Goal: Information Seeking & Learning: Check status

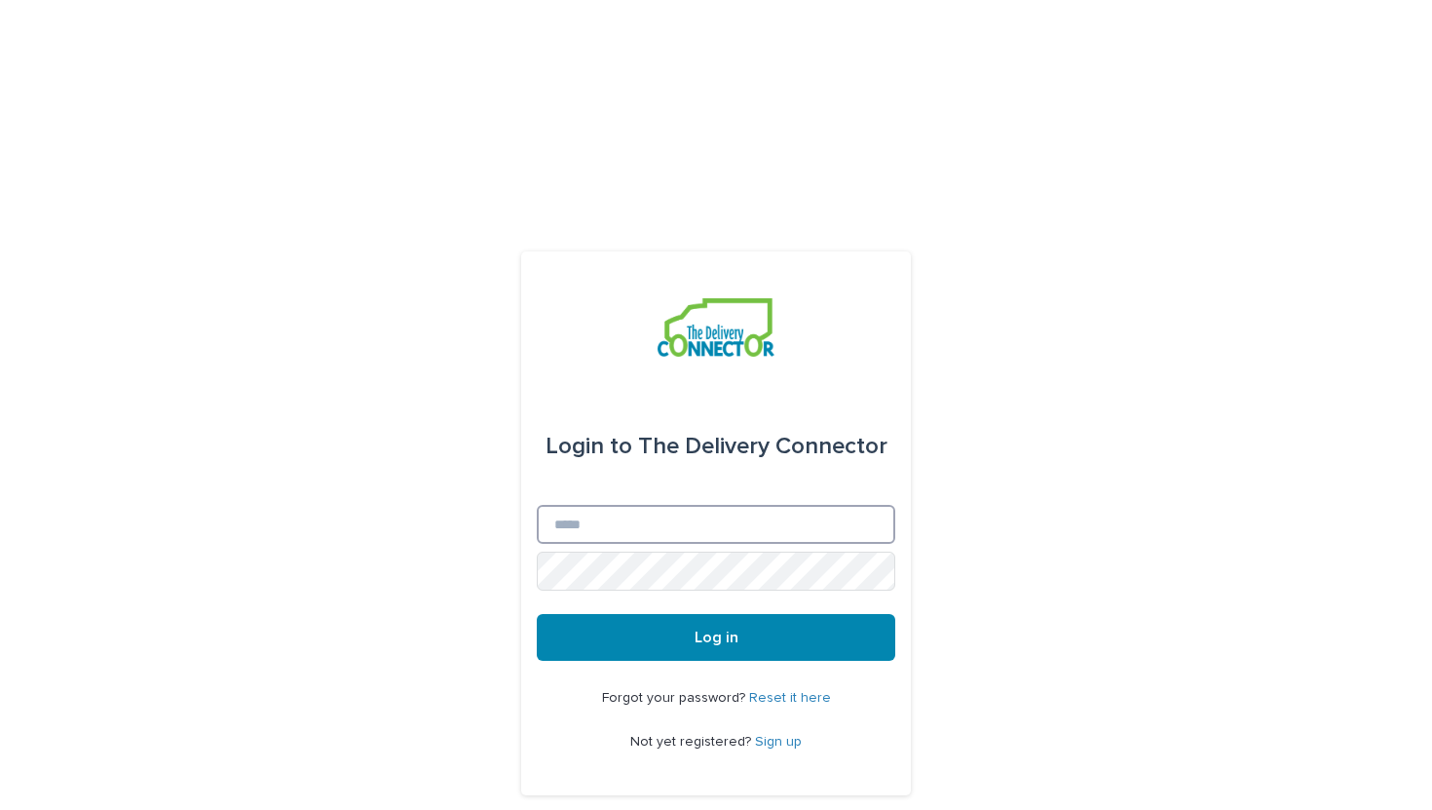
click at [591, 505] on input "Email" at bounding box center [716, 524] width 359 height 39
type input "**********"
click at [537, 614] on button "Log in" at bounding box center [716, 637] width 359 height 47
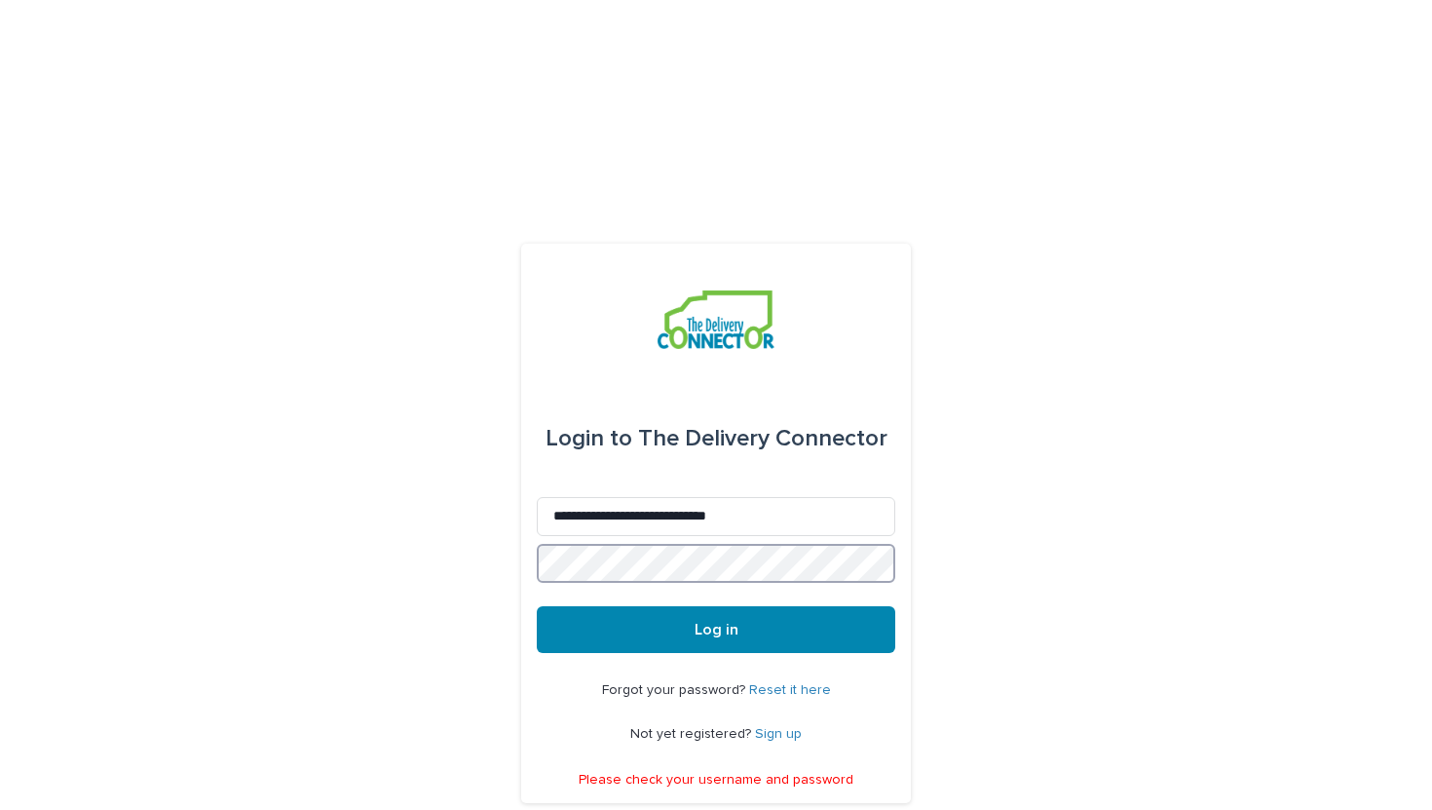
click at [537, 606] on button "Log in" at bounding box center [716, 629] width 359 height 47
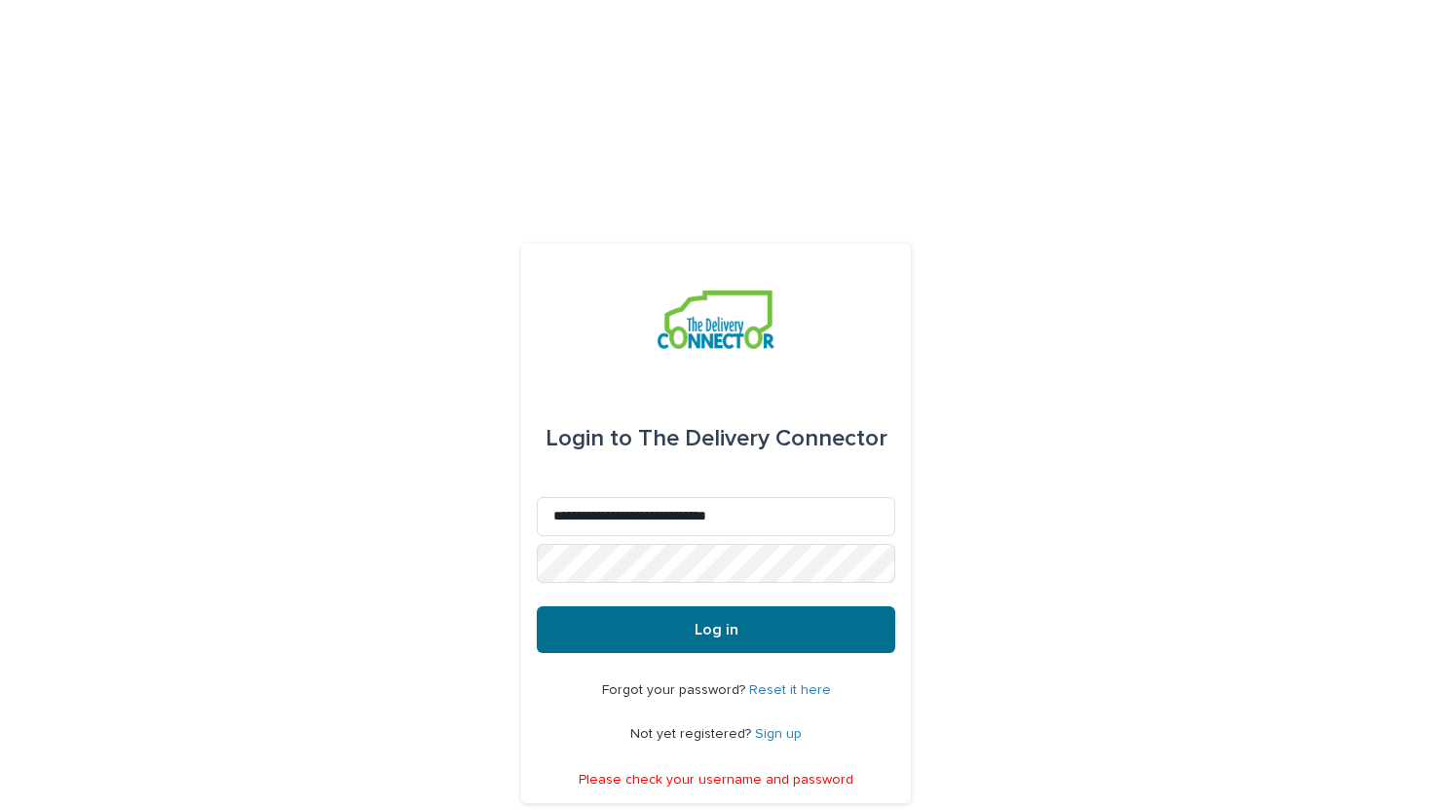
click at [636, 606] on button "Log in" at bounding box center [716, 629] width 359 height 47
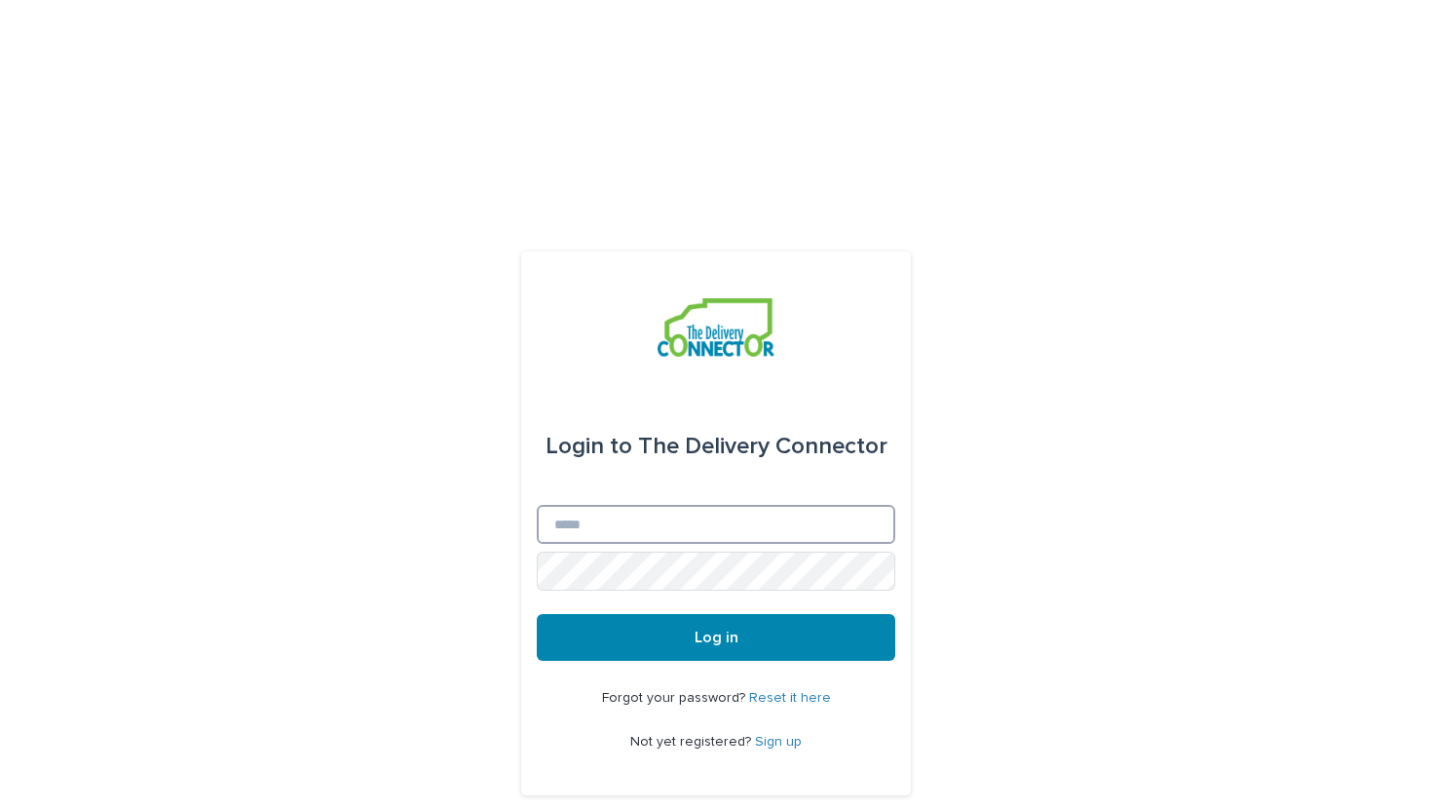
click at [634, 505] on input "Email" at bounding box center [716, 524] width 359 height 39
type input "**********"
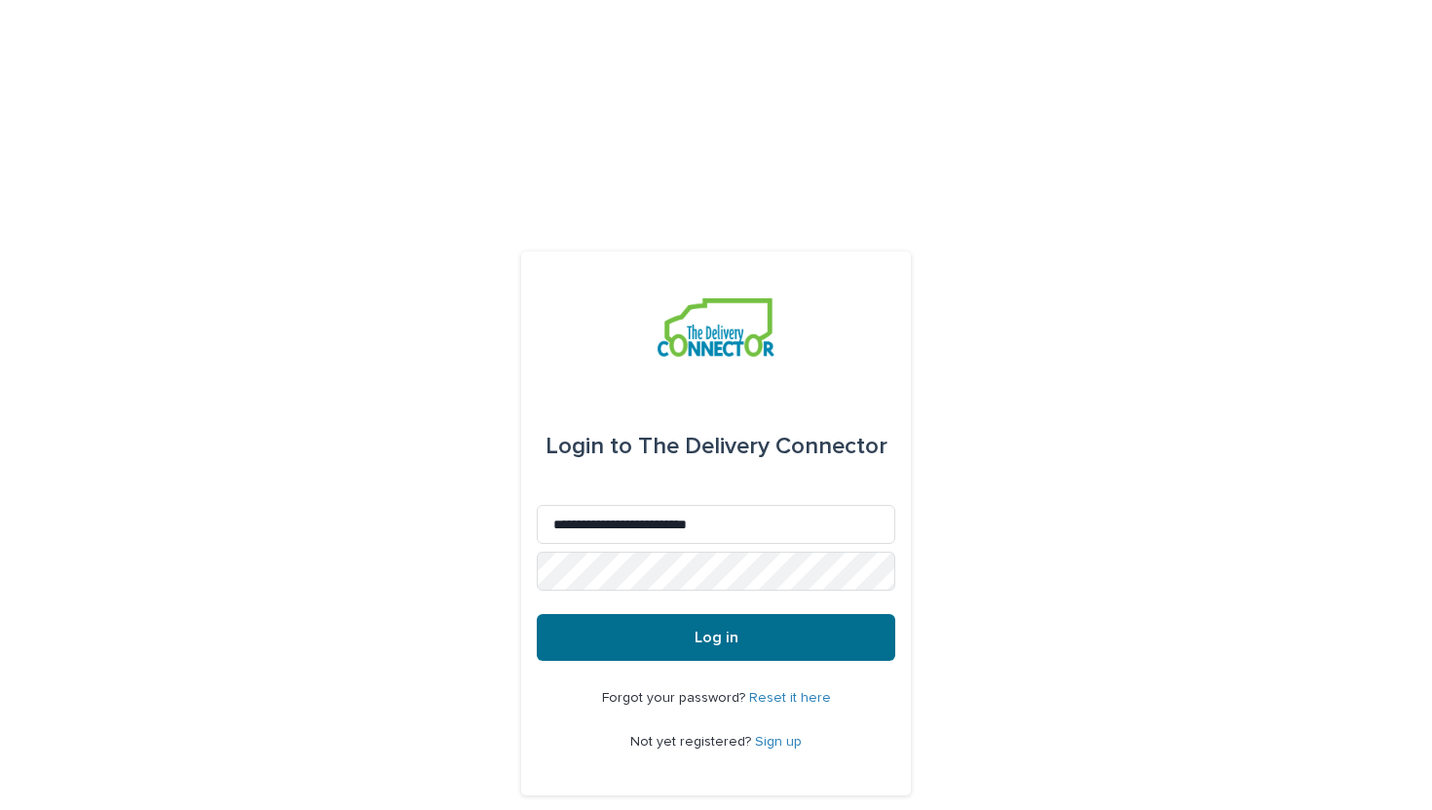
click at [667, 614] on button "Log in" at bounding box center [716, 637] width 359 height 47
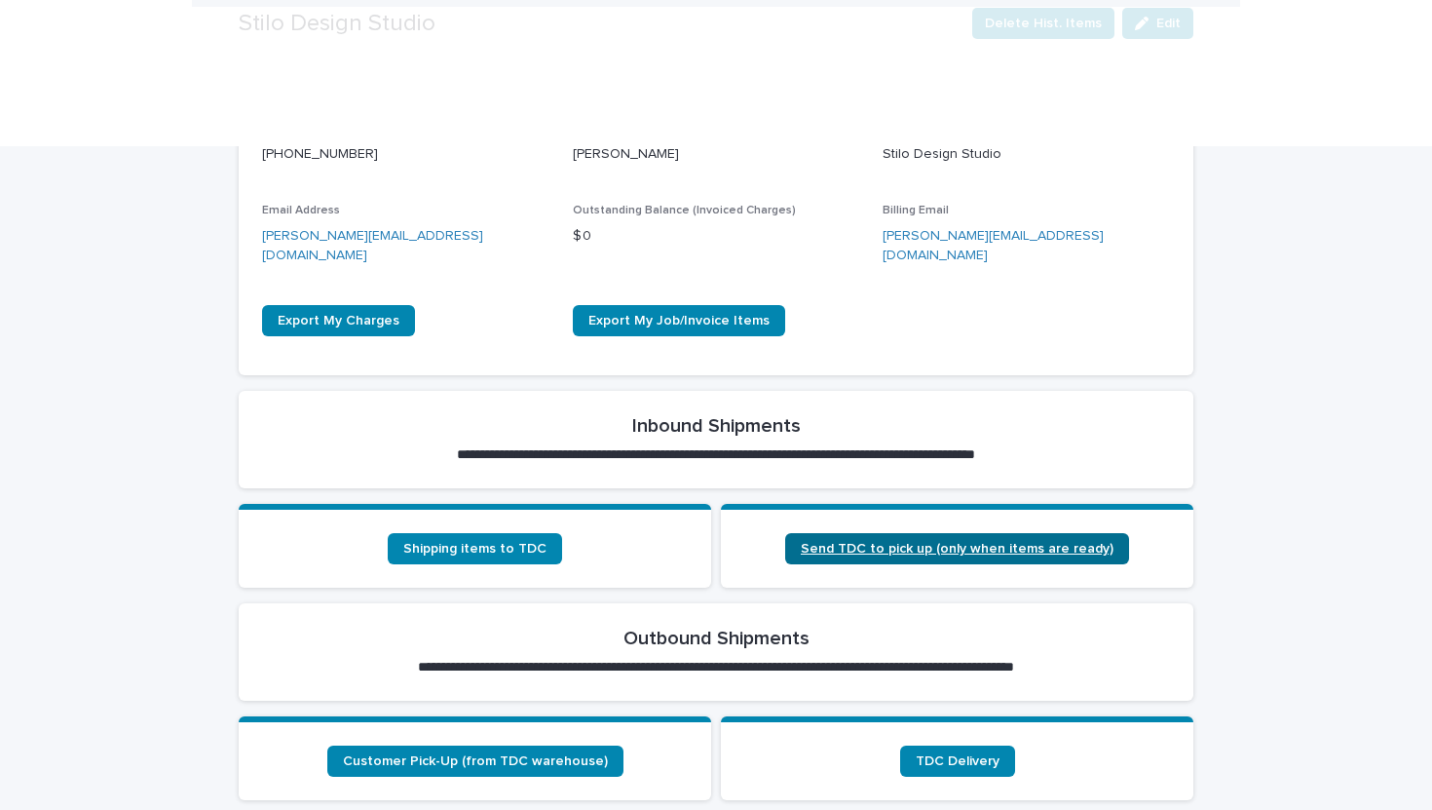
scroll to position [488, 0]
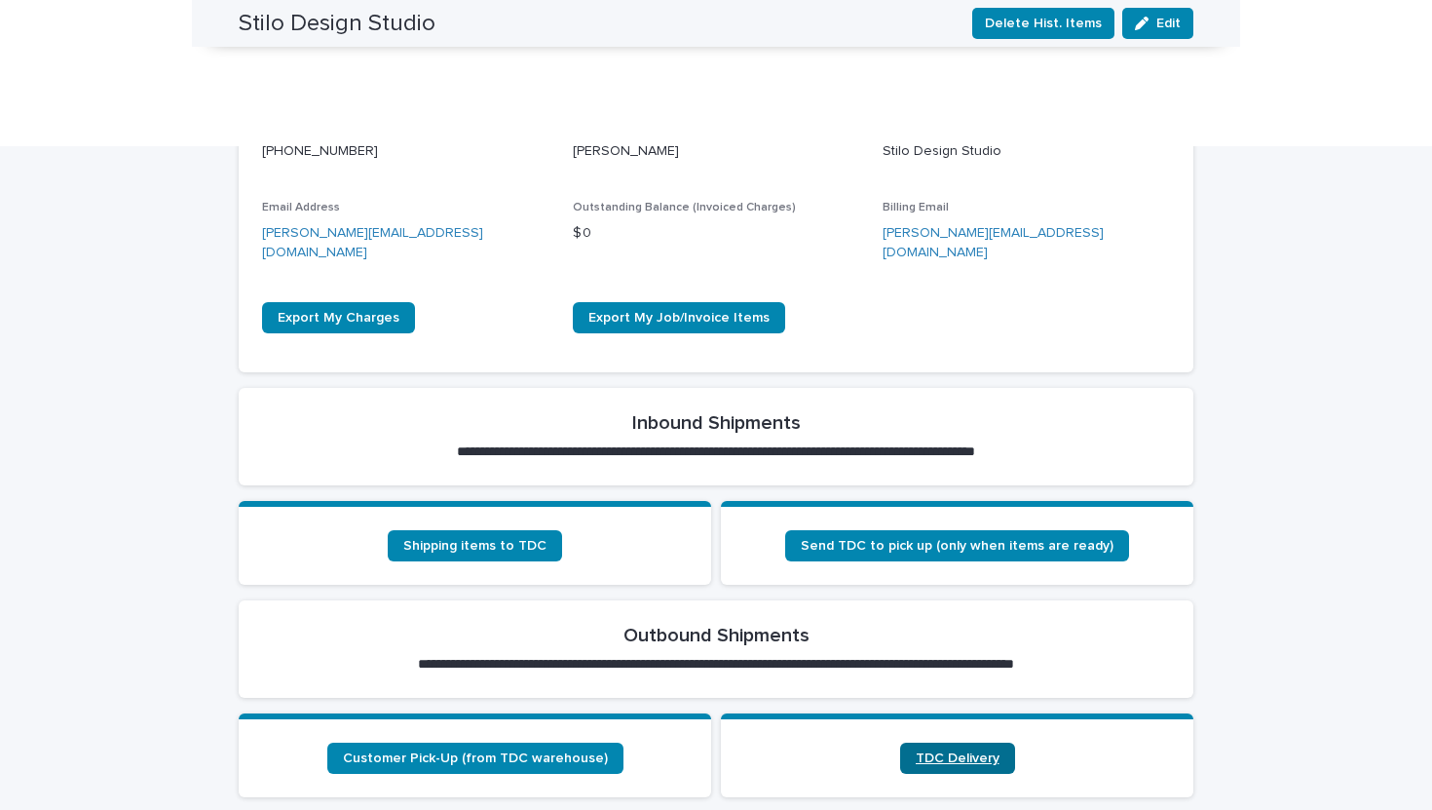
click at [942, 751] on span "TDC Delivery" at bounding box center [958, 758] width 84 height 14
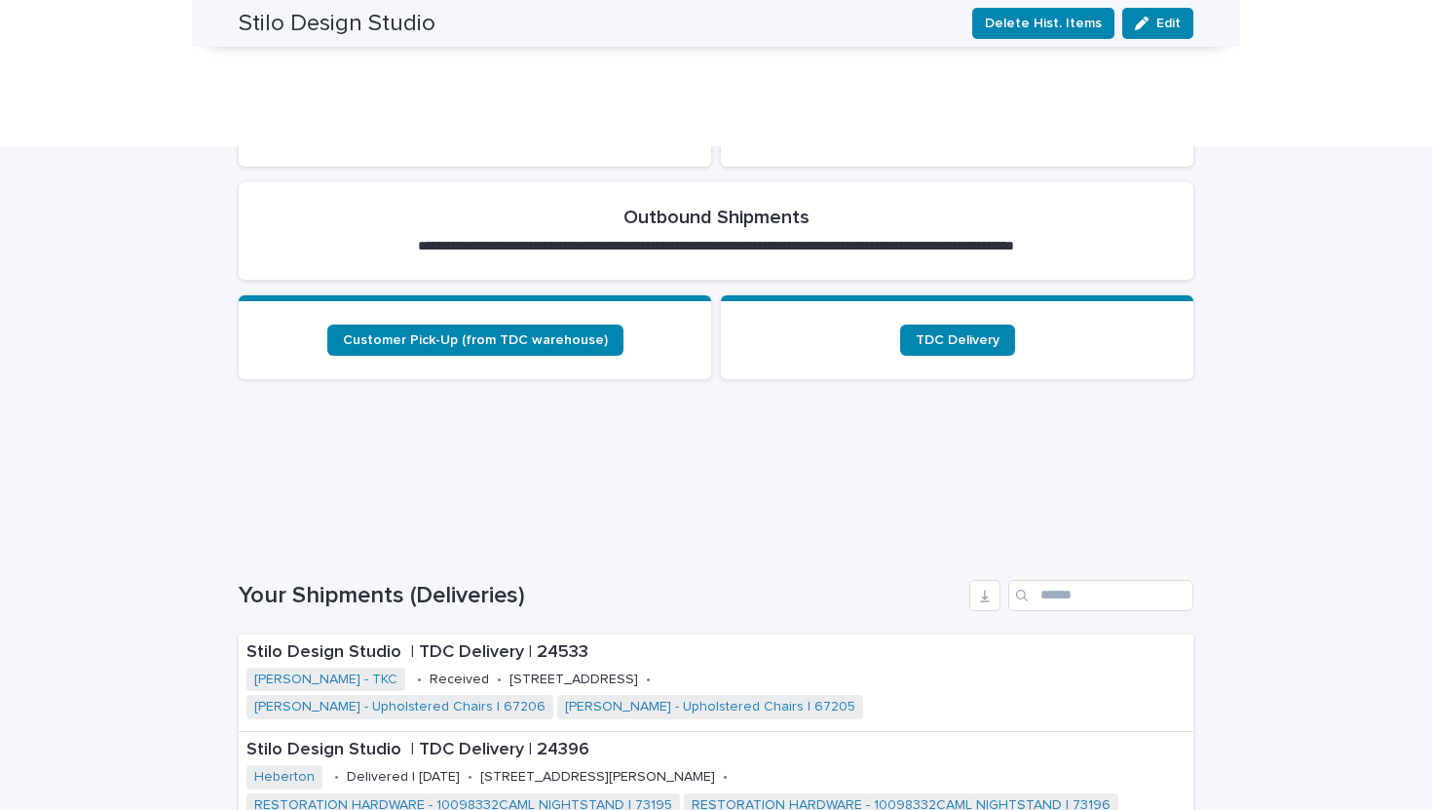
scroll to position [910, 0]
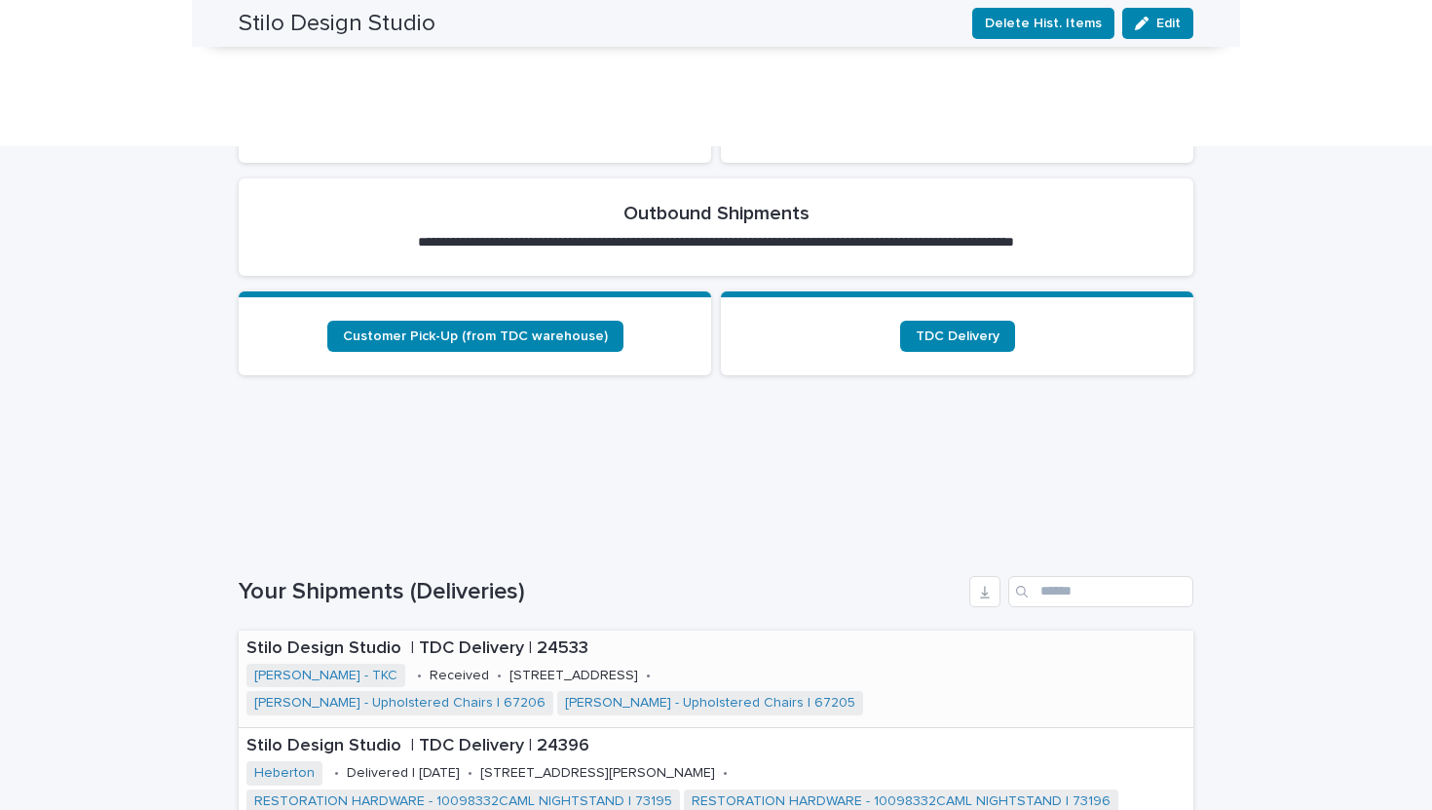
click at [420, 630] on div "Stilo Design Studio | TDC Delivery | 24533 Keith - TKC • Received • 4500 Camero…" at bounding box center [716, 678] width 955 height 96
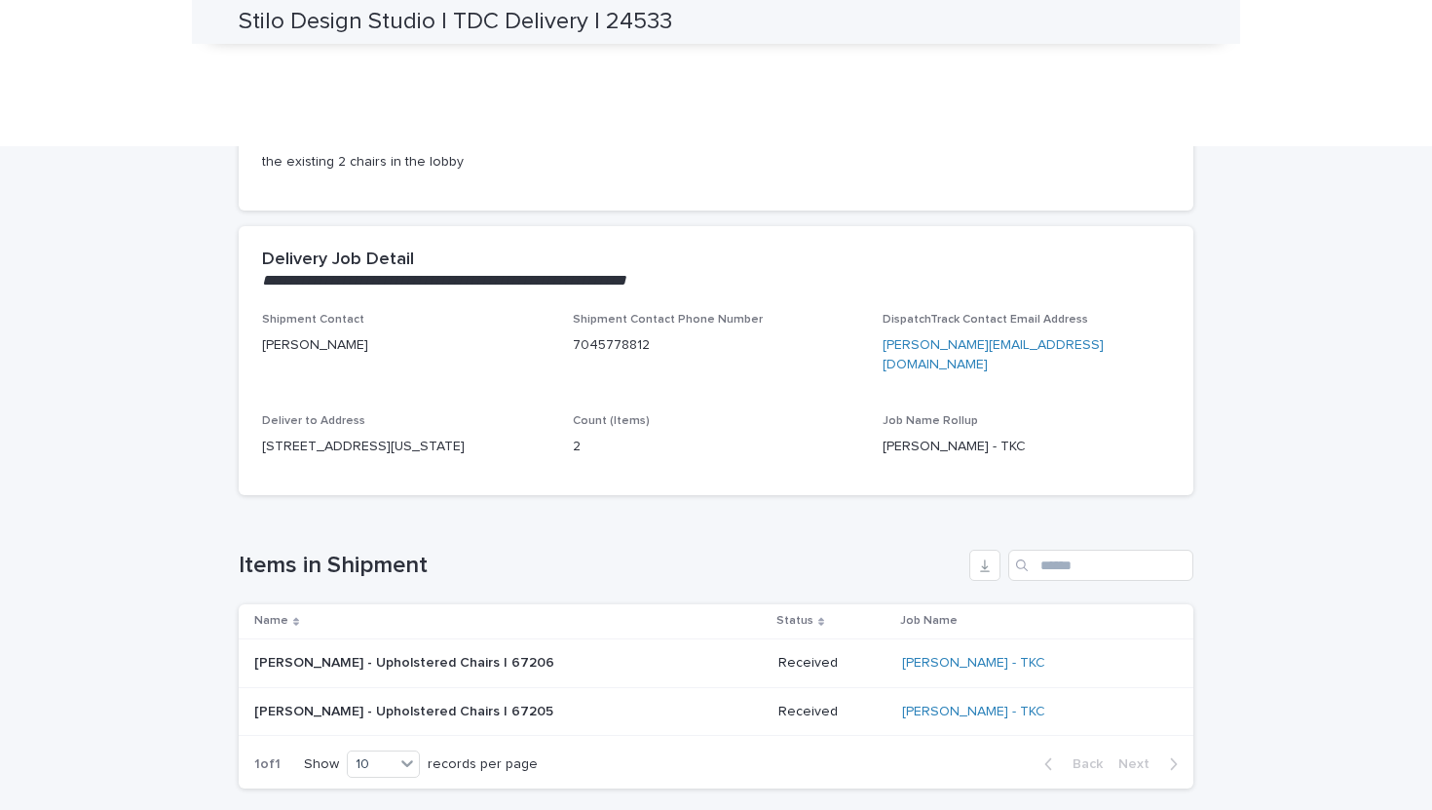
scroll to position [451, 0]
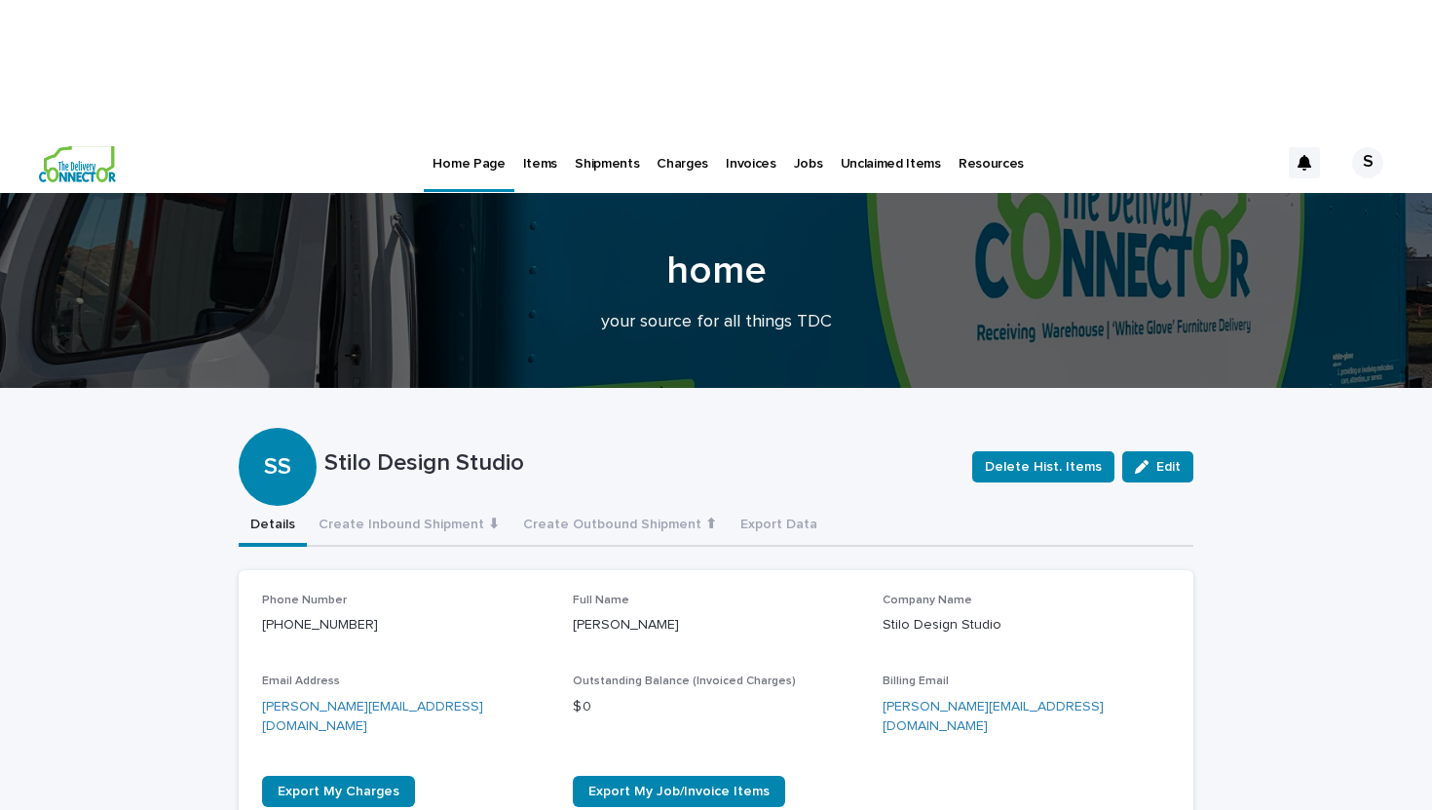
scroll to position [18, 0]
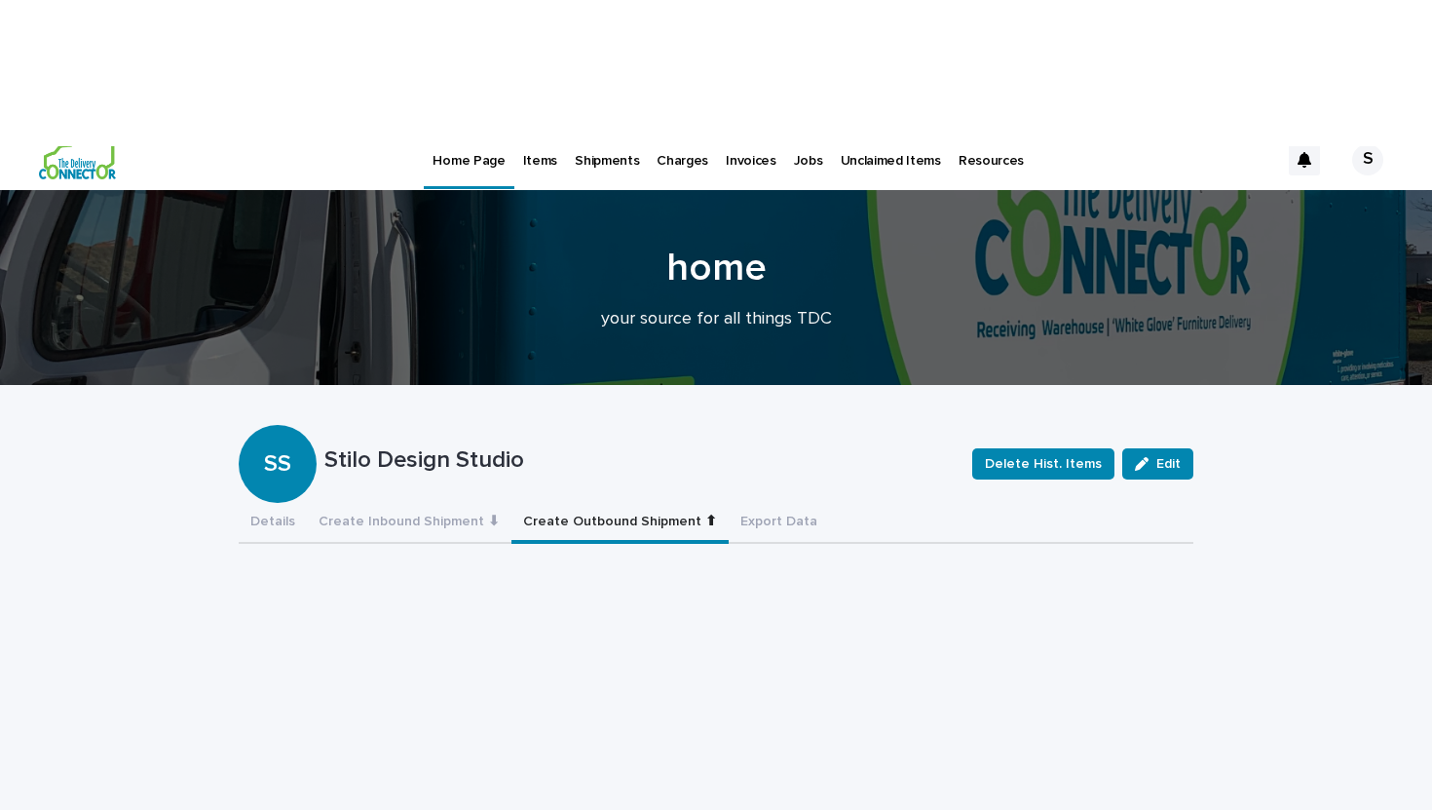
click at [541, 503] on button "Create Outbound Shipment ⬆" at bounding box center [620, 523] width 217 height 41
click at [730, 503] on button "Export Data" at bounding box center [779, 523] width 100 height 41
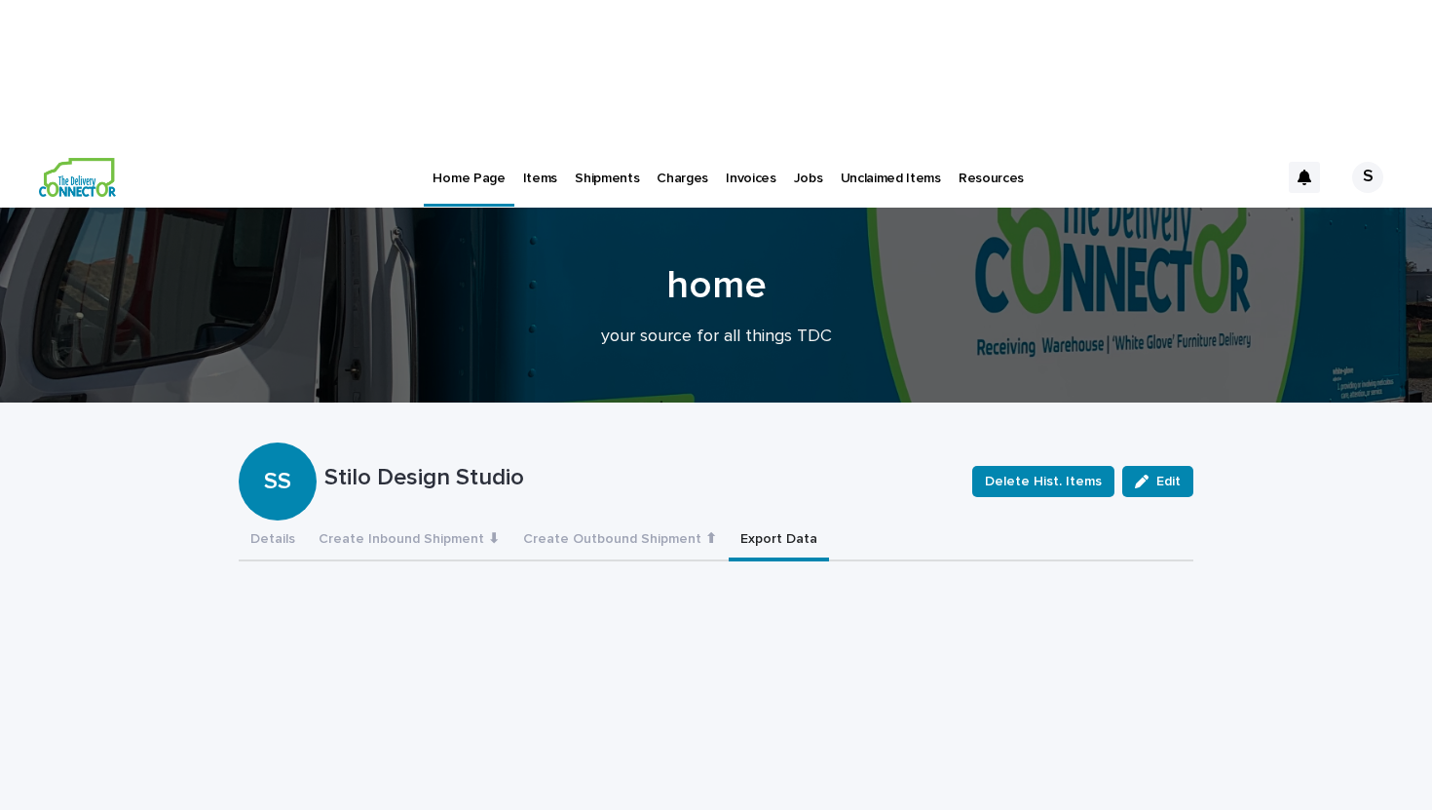
click at [595, 146] on p "Shipments" at bounding box center [607, 166] width 64 height 41
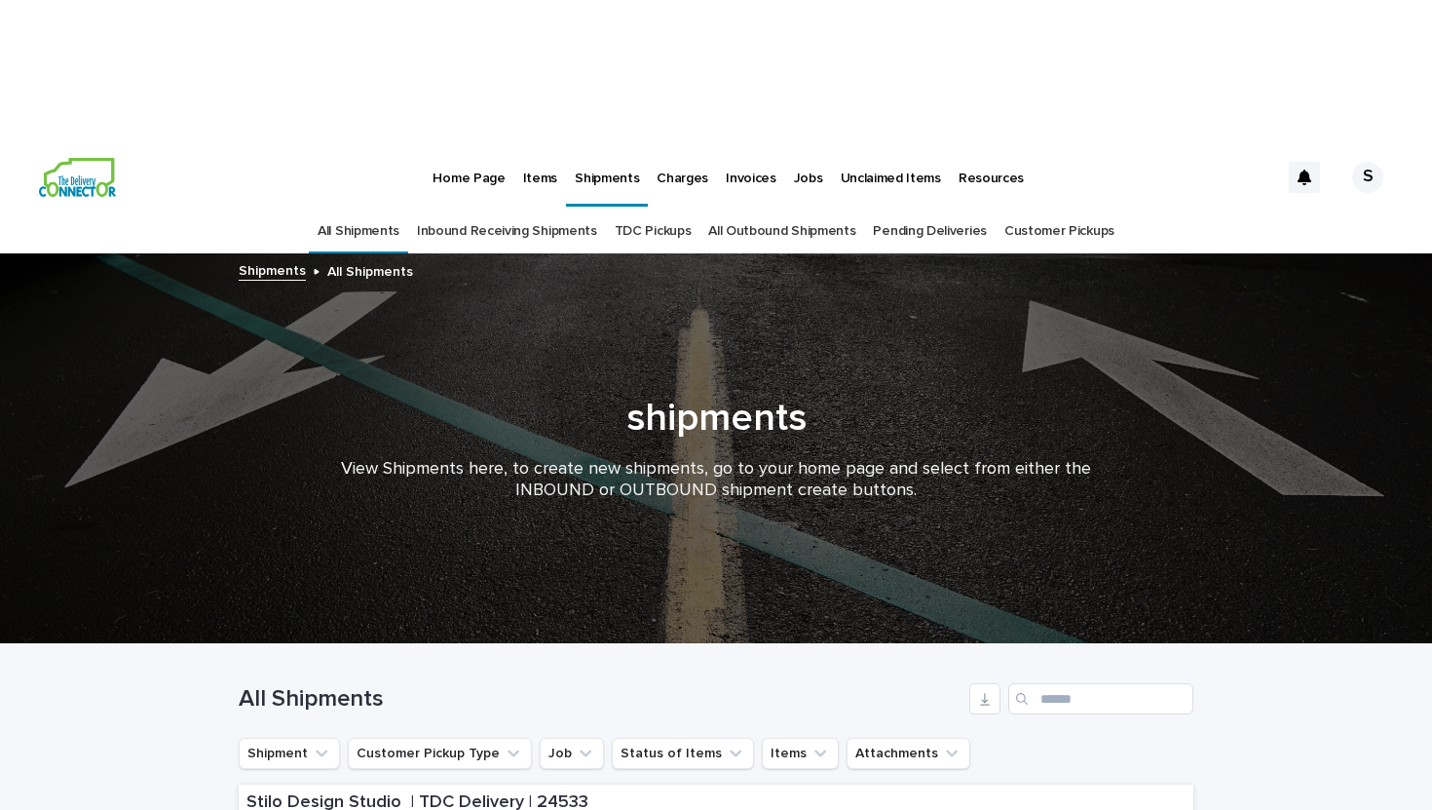
click at [870, 146] on p "Unclaimed Items" at bounding box center [891, 166] width 100 height 41
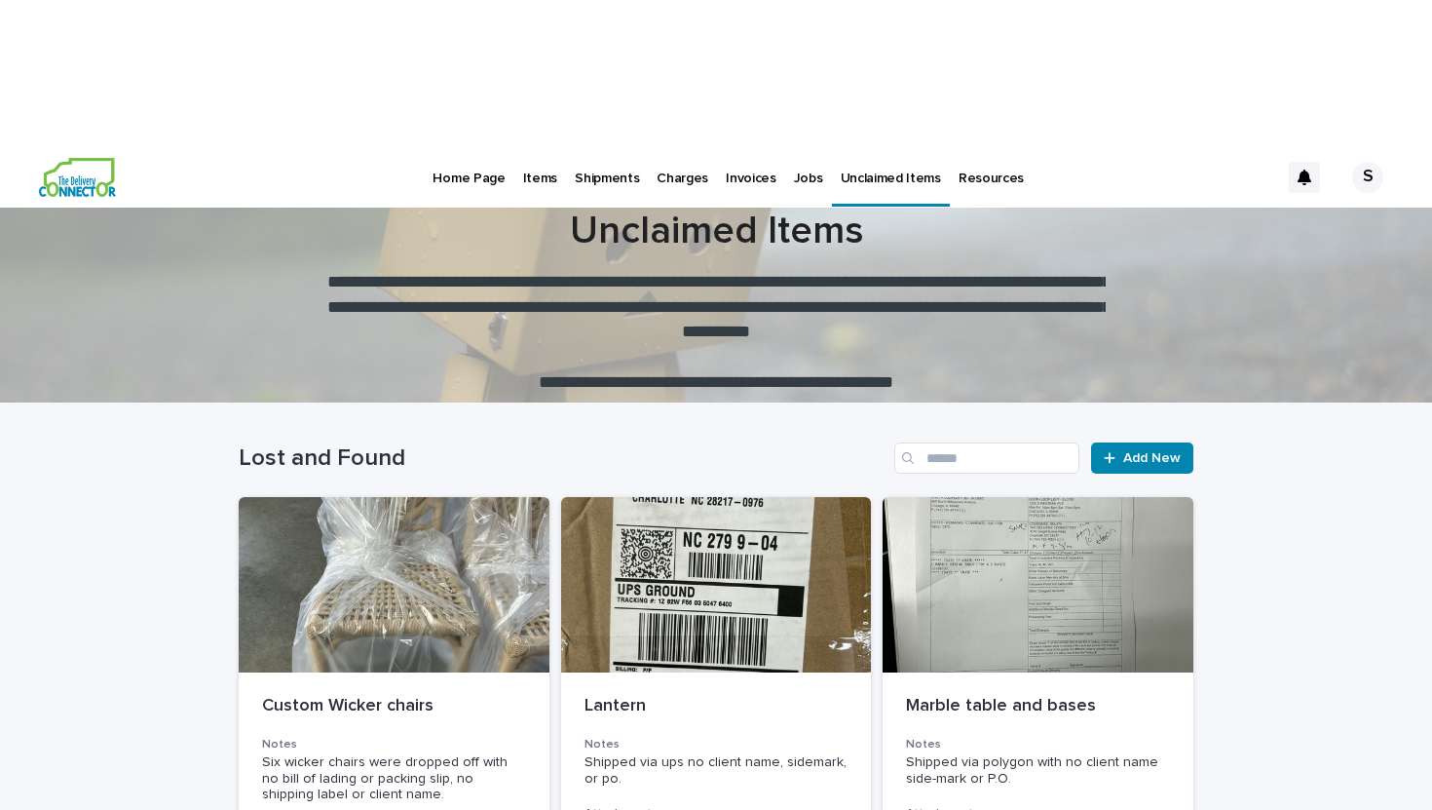
click at [802, 146] on p "Jobs" at bounding box center [808, 166] width 29 height 41
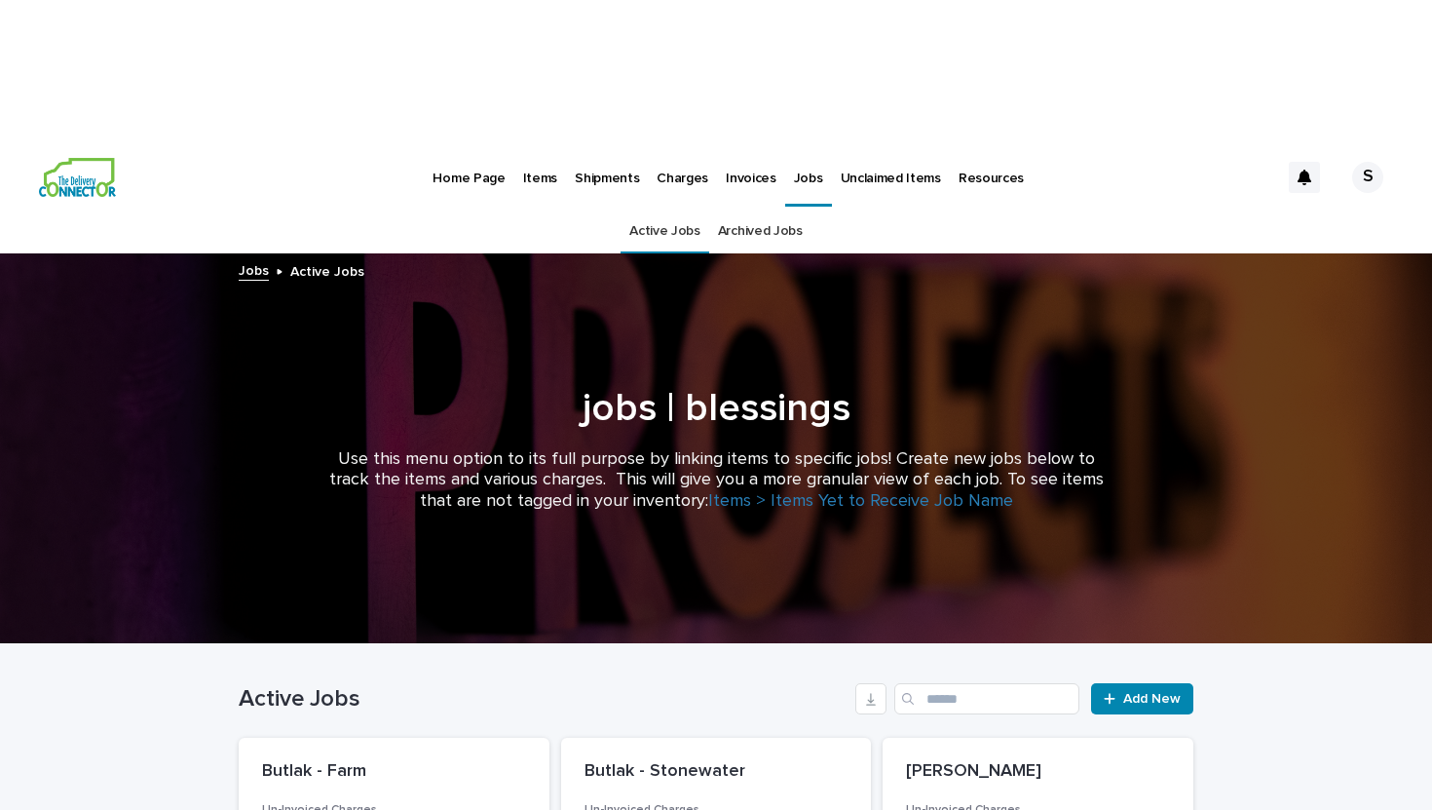
click at [737, 146] on p "Invoices" at bounding box center [751, 166] width 51 height 41
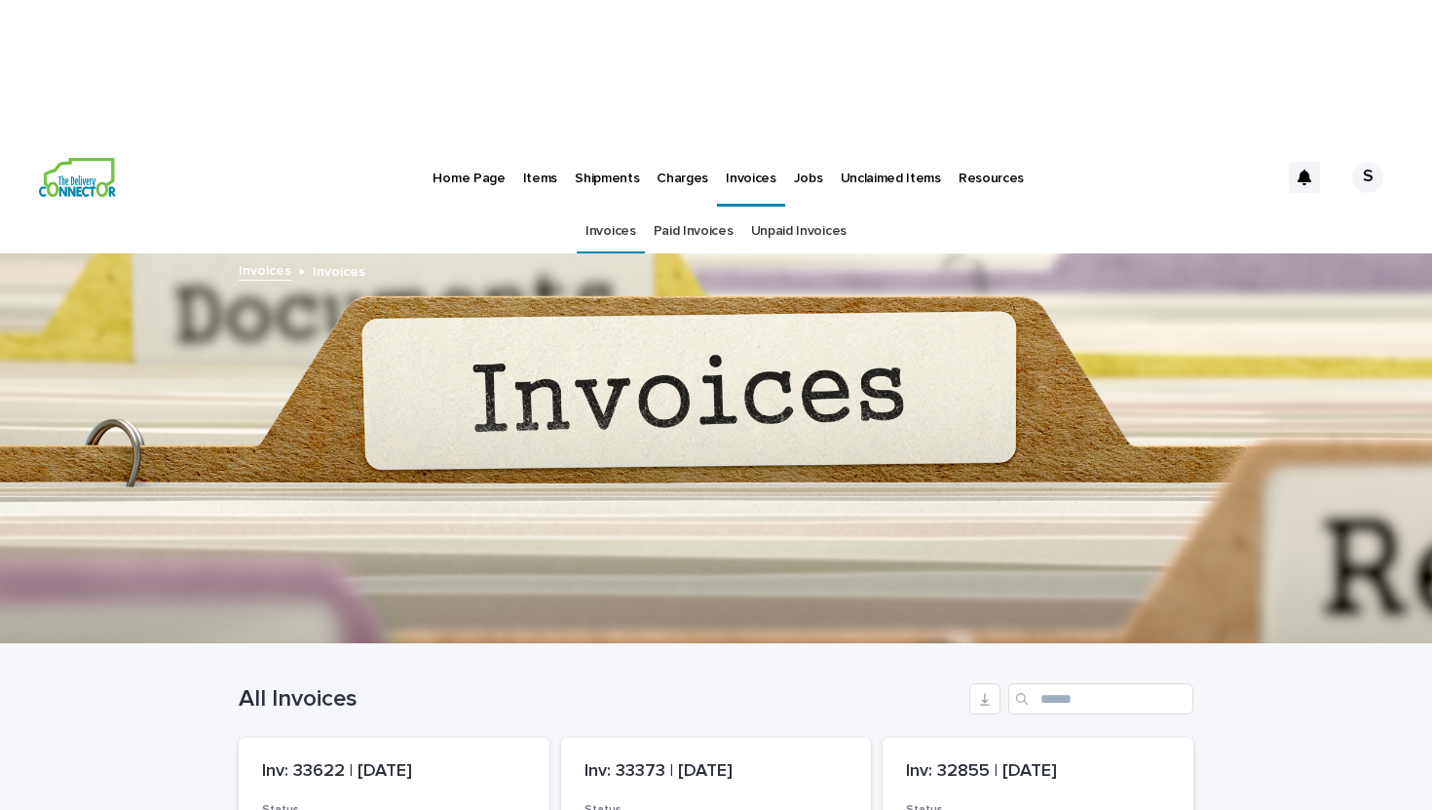
click at [794, 146] on p "Jobs" at bounding box center [808, 166] width 29 height 41
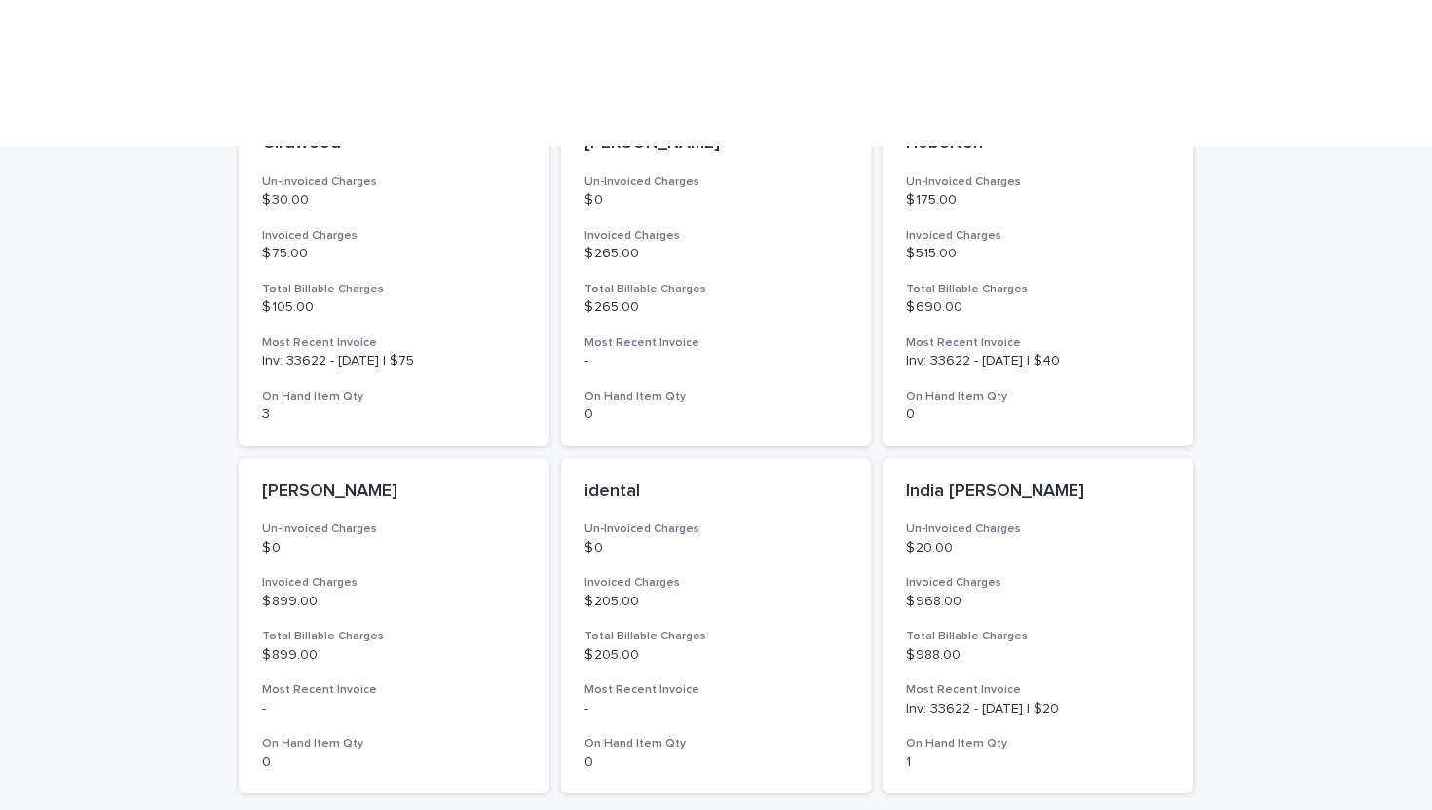
scroll to position [1361, 0]
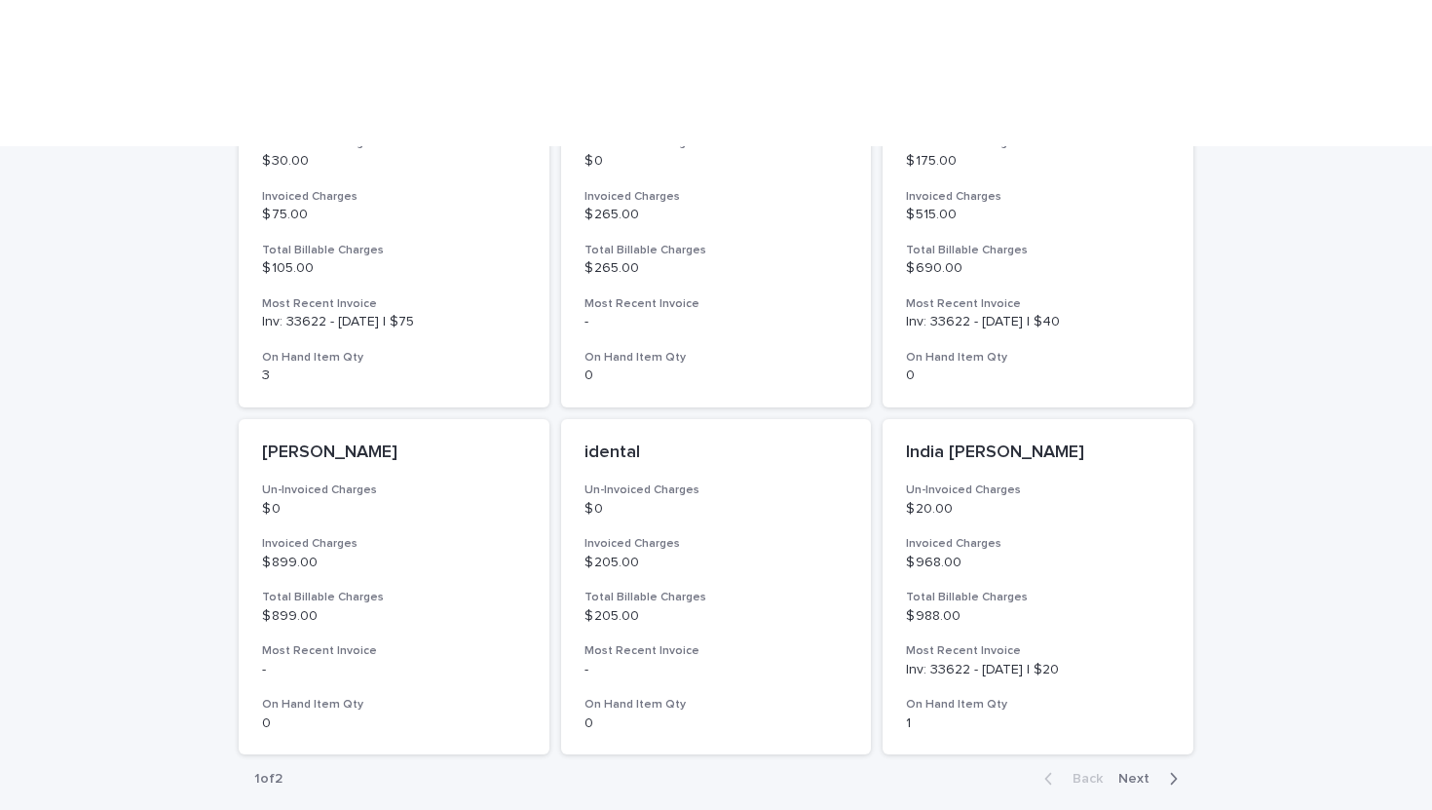
click at [1146, 772] on span "Next" at bounding box center [1140, 779] width 43 height 14
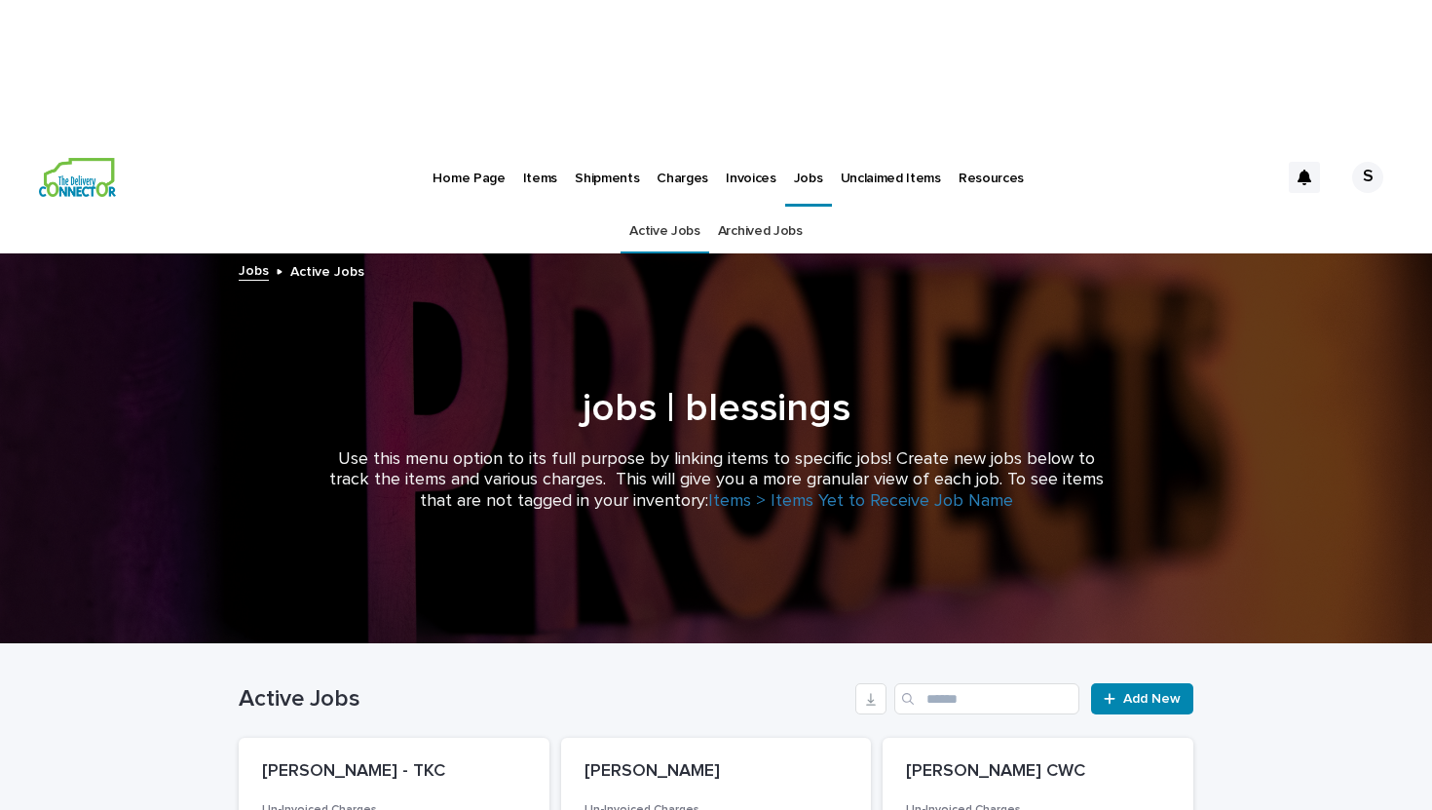
click at [598, 146] on p "Shipments" at bounding box center [607, 166] width 64 height 41
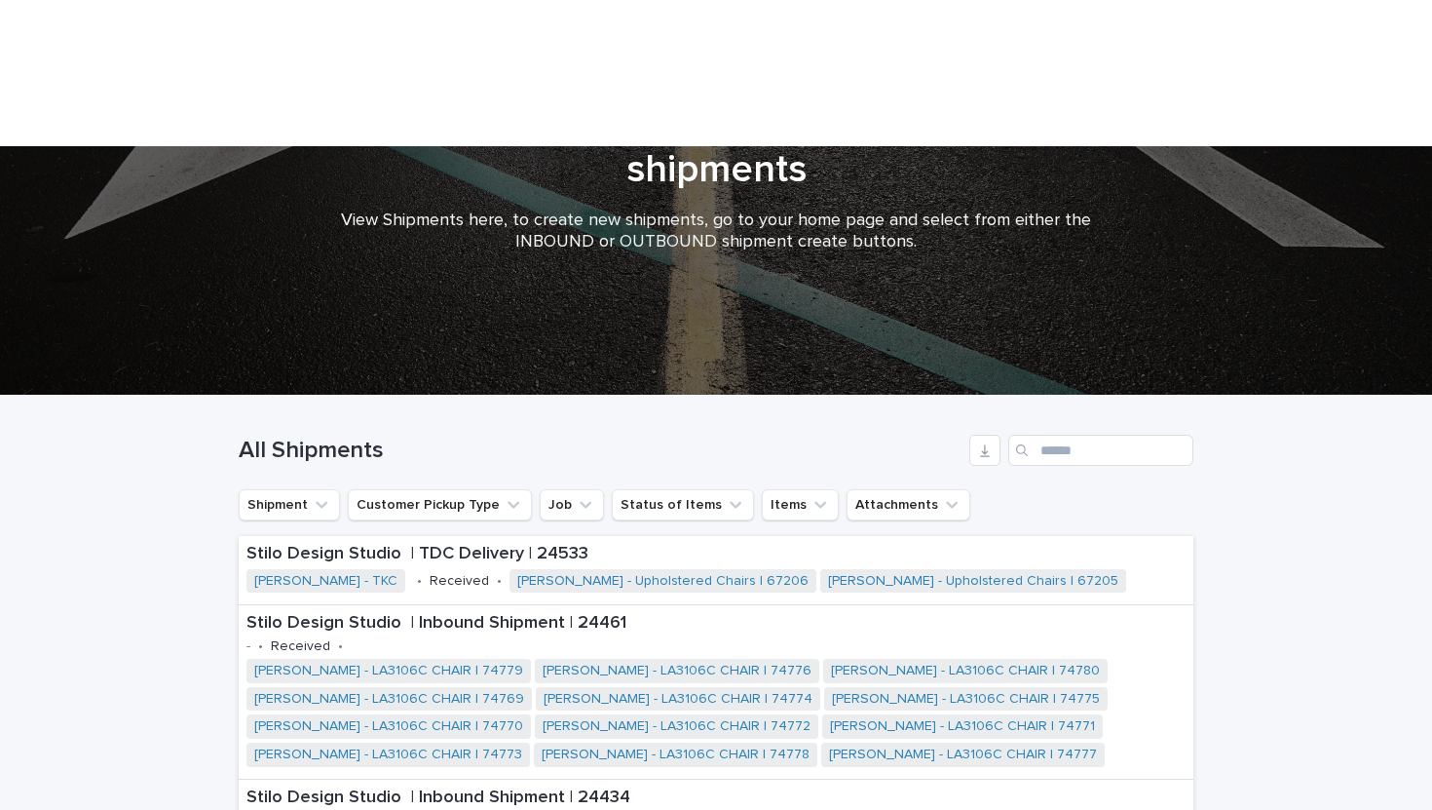
scroll to position [255, 0]
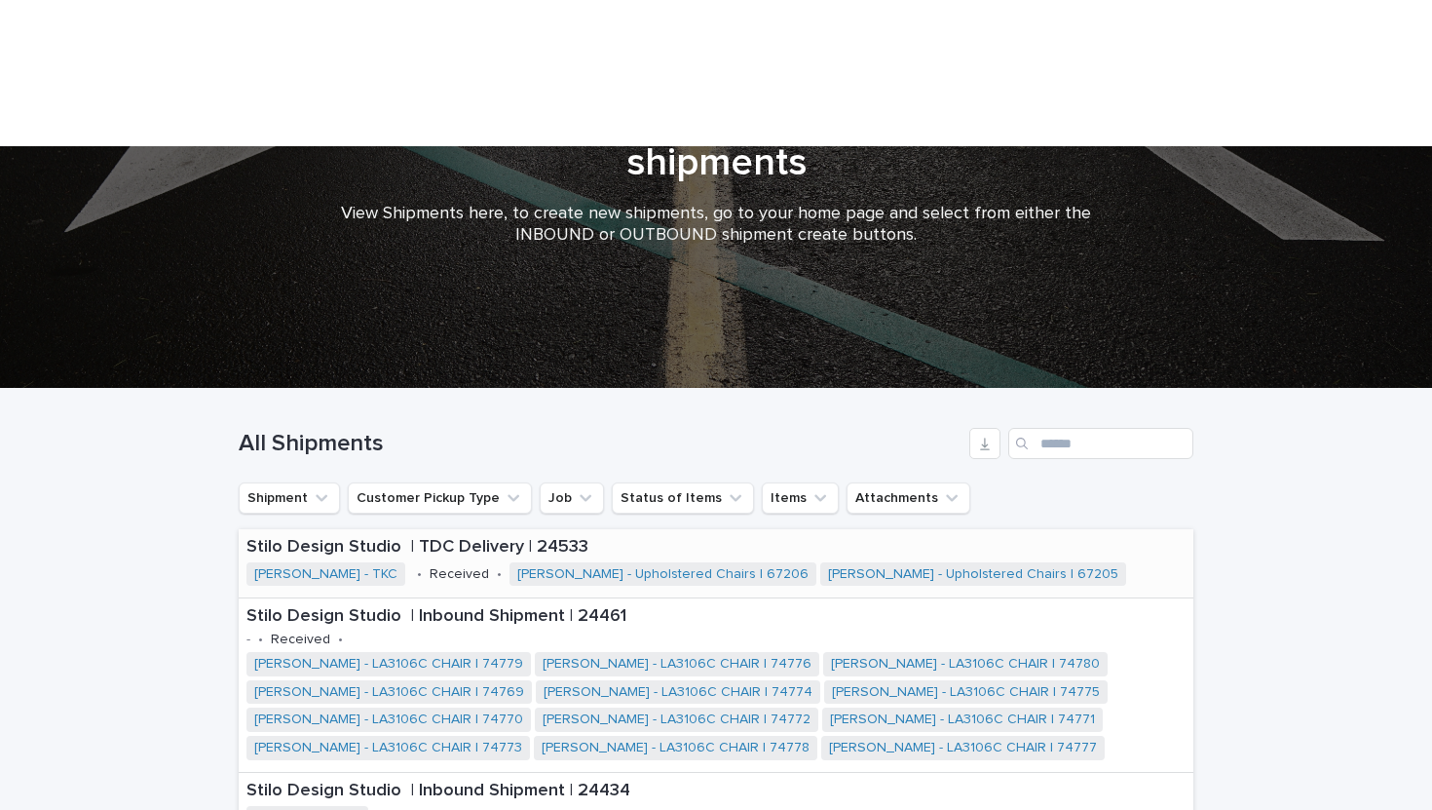
click at [419, 537] on p "Stilo Design Studio | TDC Delivery | 24533" at bounding box center [716, 547] width 939 height 21
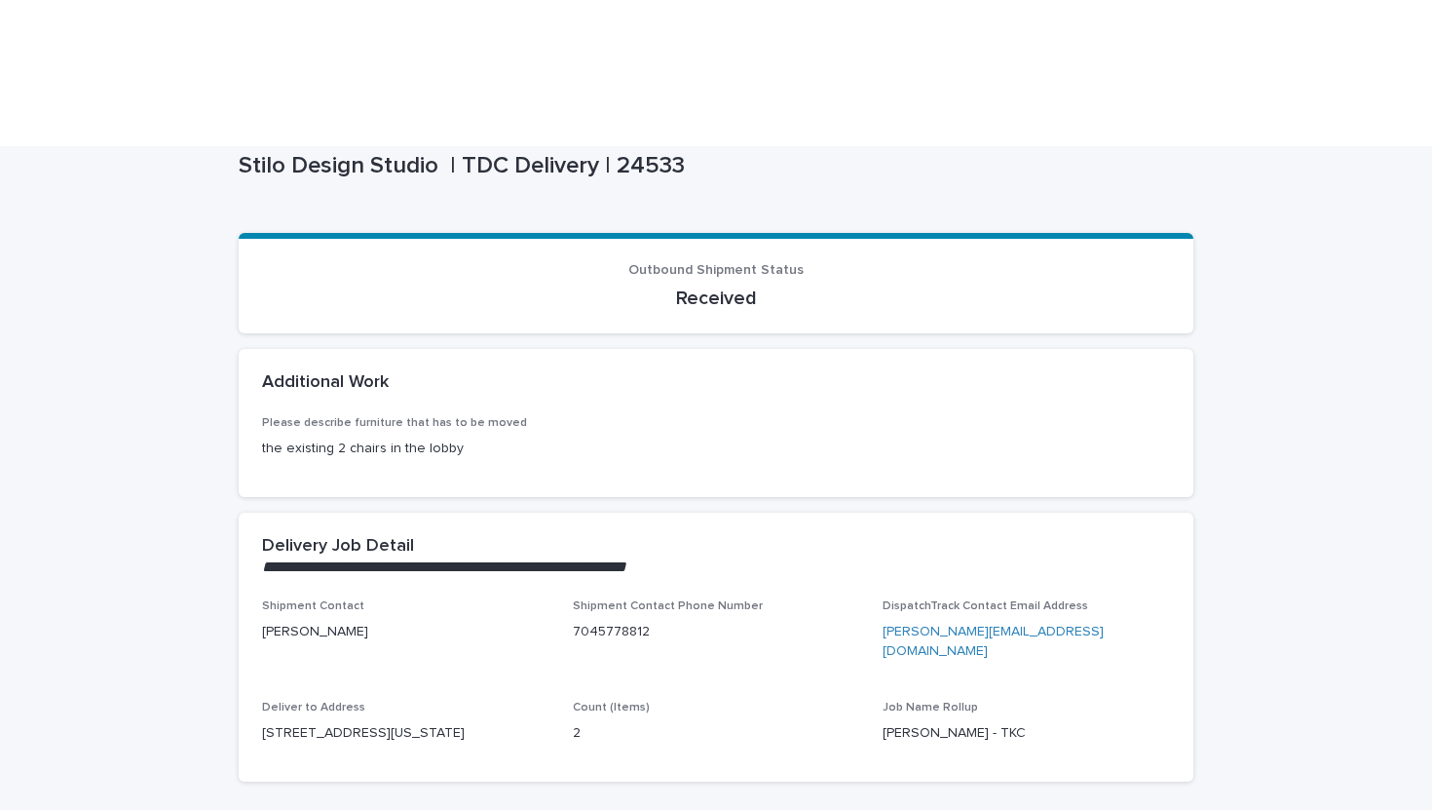
scroll to position [172, 0]
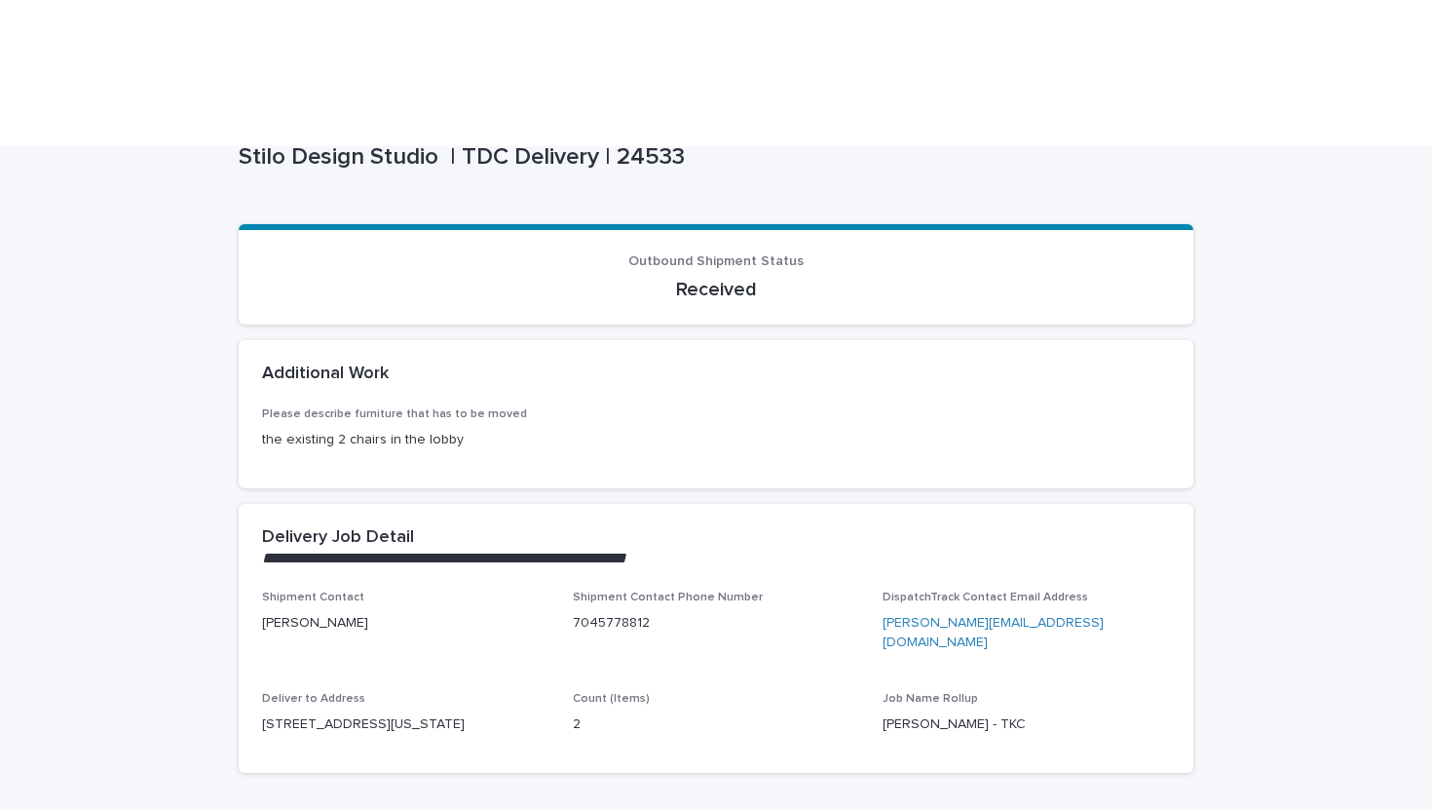
drag, startPoint x: 651, startPoint y: 476, endPoint x: 545, endPoint y: 502, distance: 109.4
click at [544, 591] on div "Shipment Contact Elizabeth Allen Shipment Contact Phone Number 7045778812 Dispa…" at bounding box center [716, 670] width 908 height 159
click at [765, 591] on div "Shipment Contact Elizabeth Allen Shipment Contact Phone Number 7045778812 Dispa…" at bounding box center [716, 670] width 908 height 159
click at [461, 430] on p "the existing 2 chairs in the lobby" at bounding box center [483, 440] width 442 height 20
drag, startPoint x: 266, startPoint y: 296, endPoint x: 557, endPoint y: 291, distance: 291.4
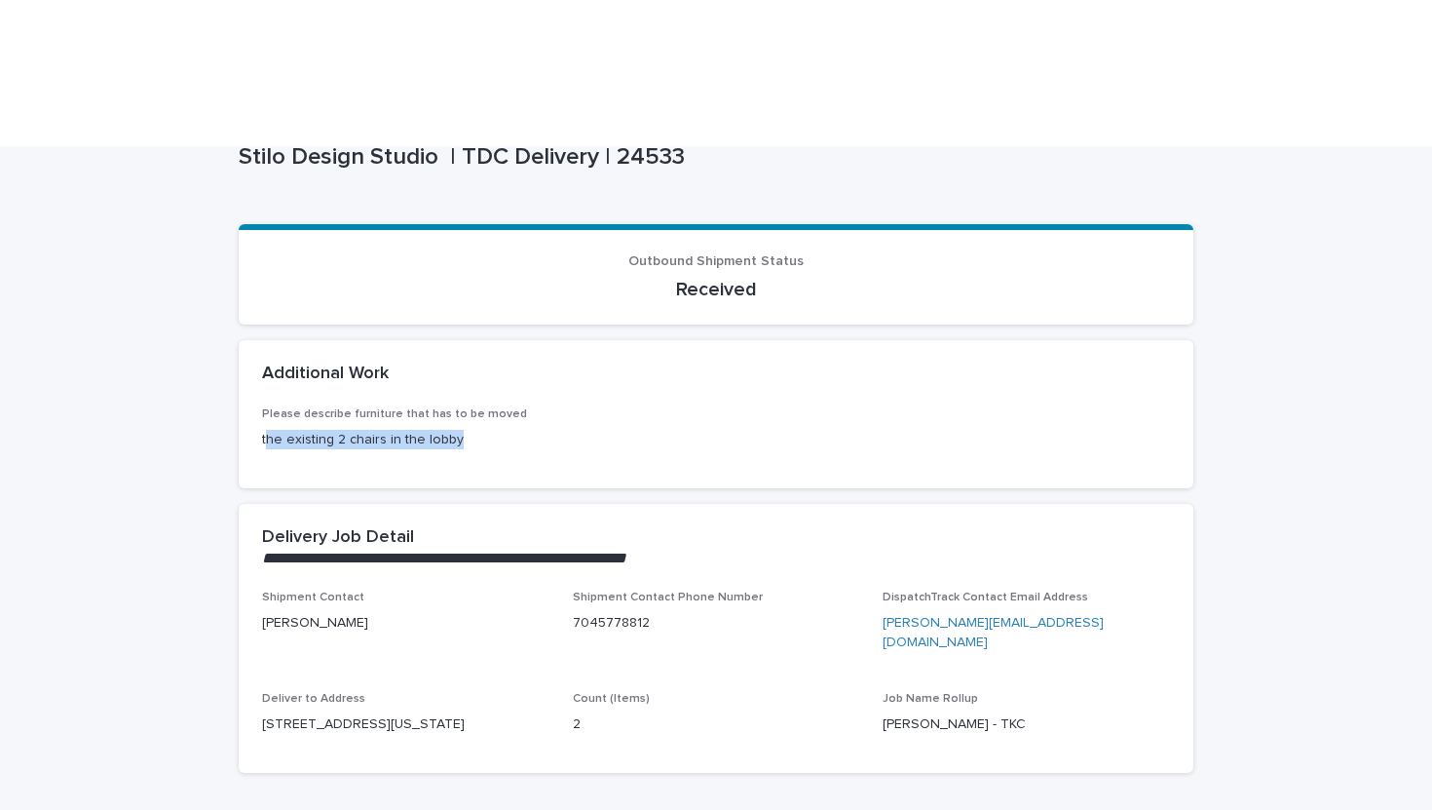
click at [557, 430] on p "the existing 2 chairs in the lobby" at bounding box center [483, 440] width 442 height 20
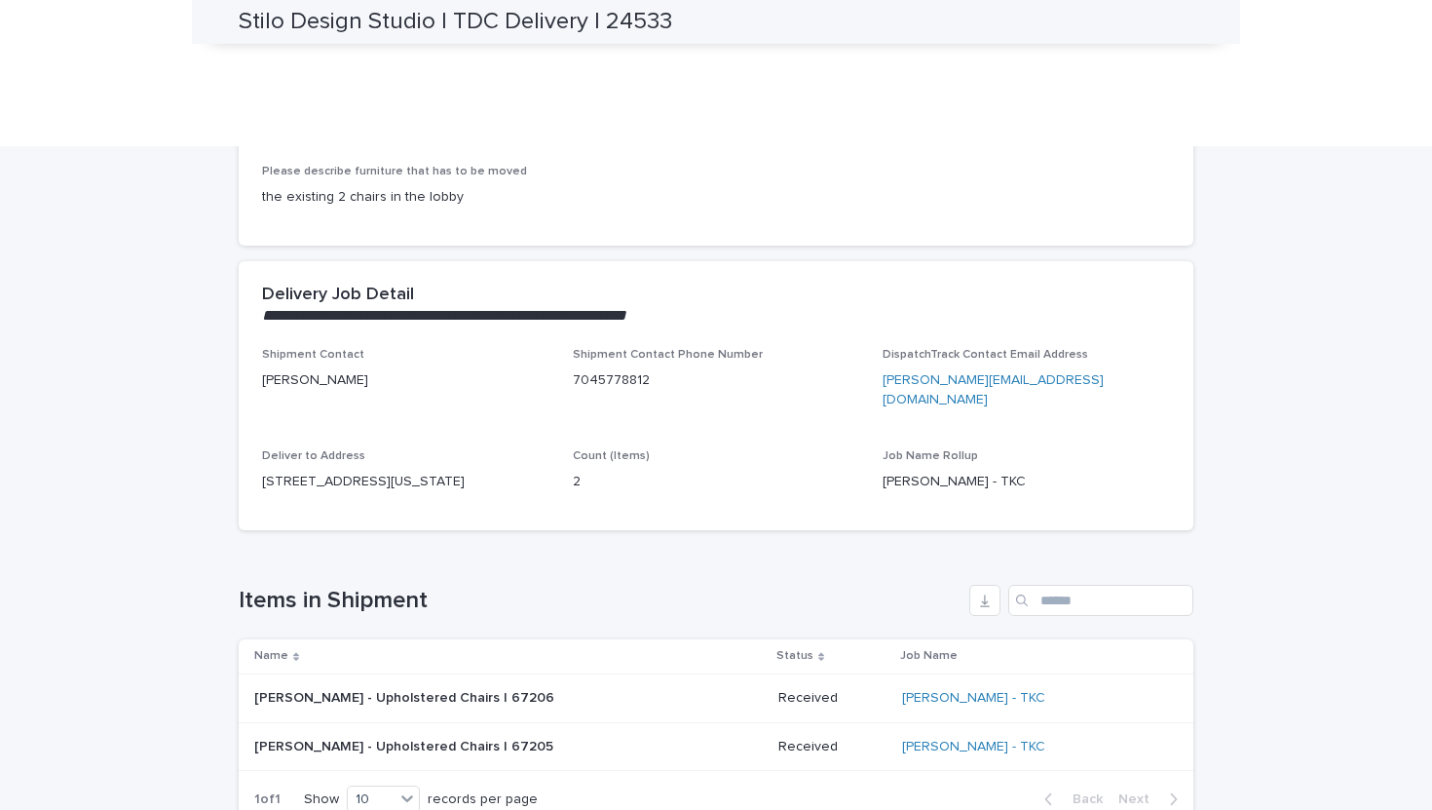
scroll to position [451, 0]
